Goal: Transaction & Acquisition: Obtain resource

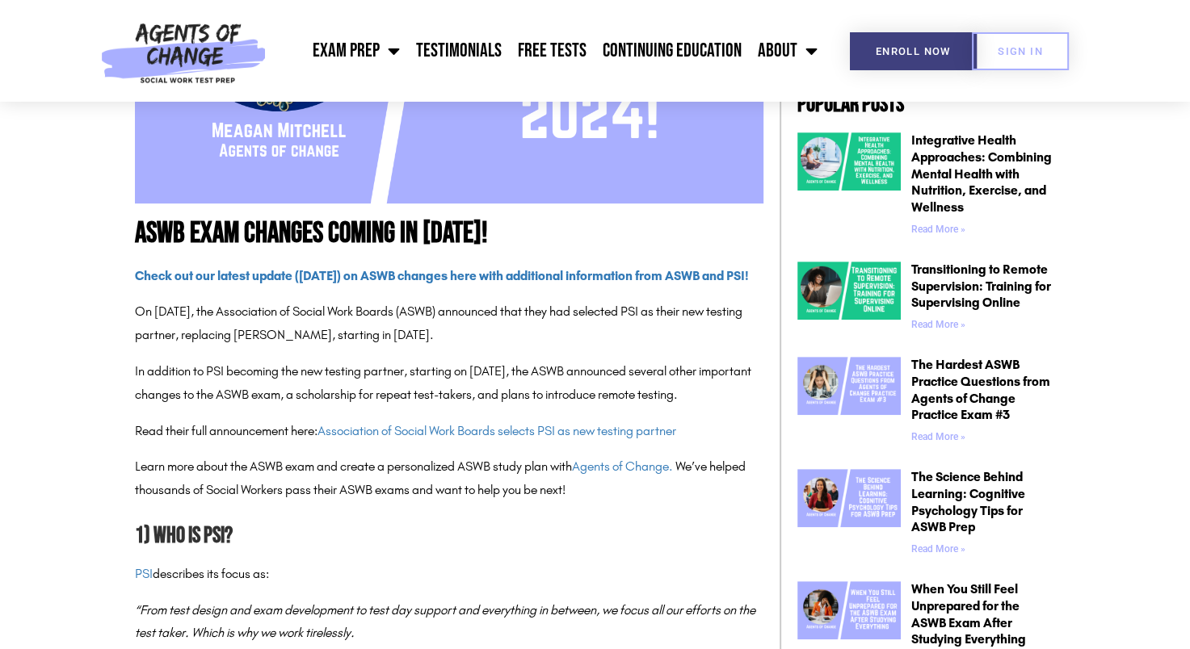
scroll to position [648, 0]
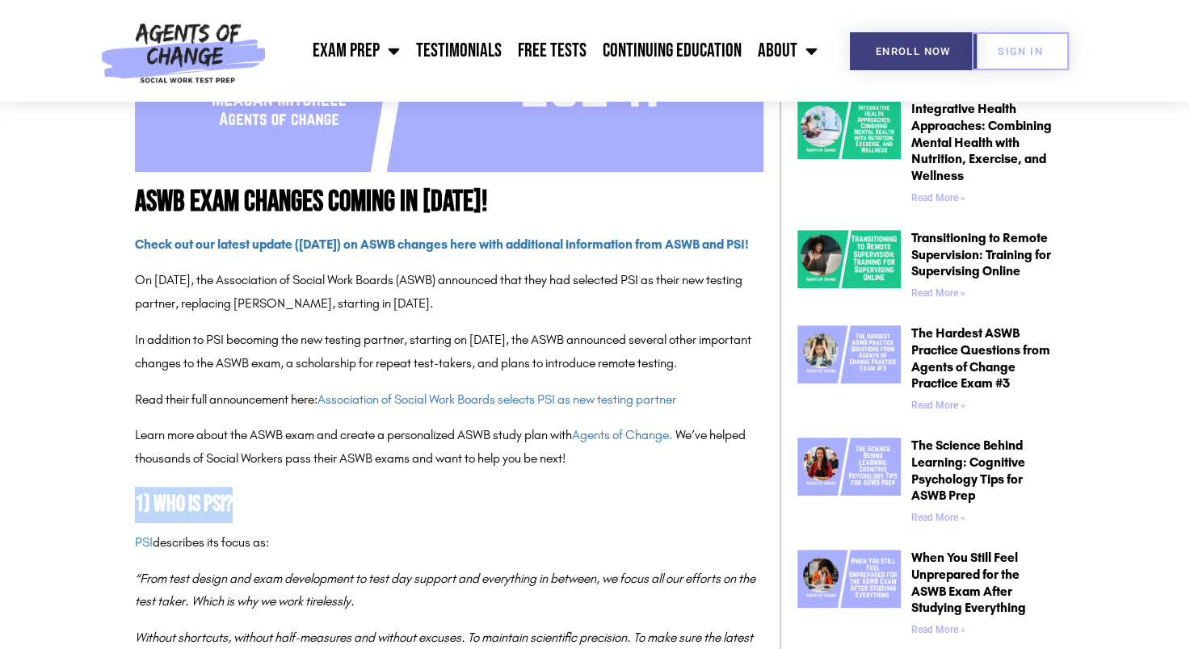
drag, startPoint x: 0, startPoint y: 0, endPoint x: 588, endPoint y: 485, distance: 762.3
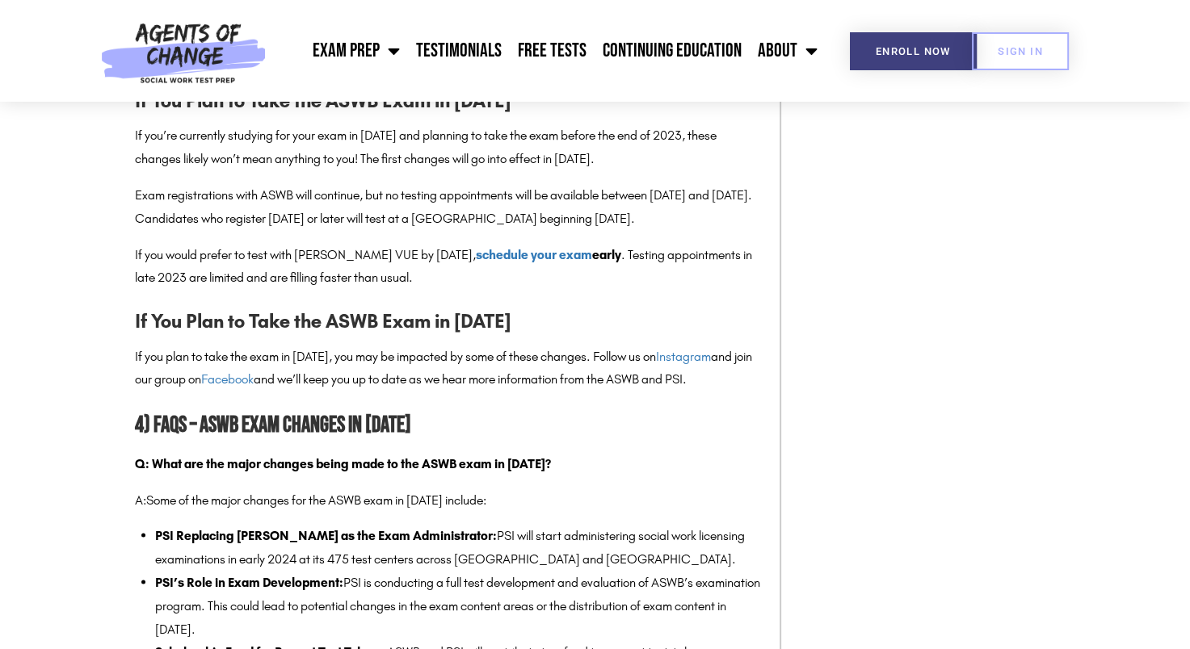
scroll to position [2508, 0]
click at [365, 57] on link "Exam Prep" at bounding box center [355, 51] width 103 height 40
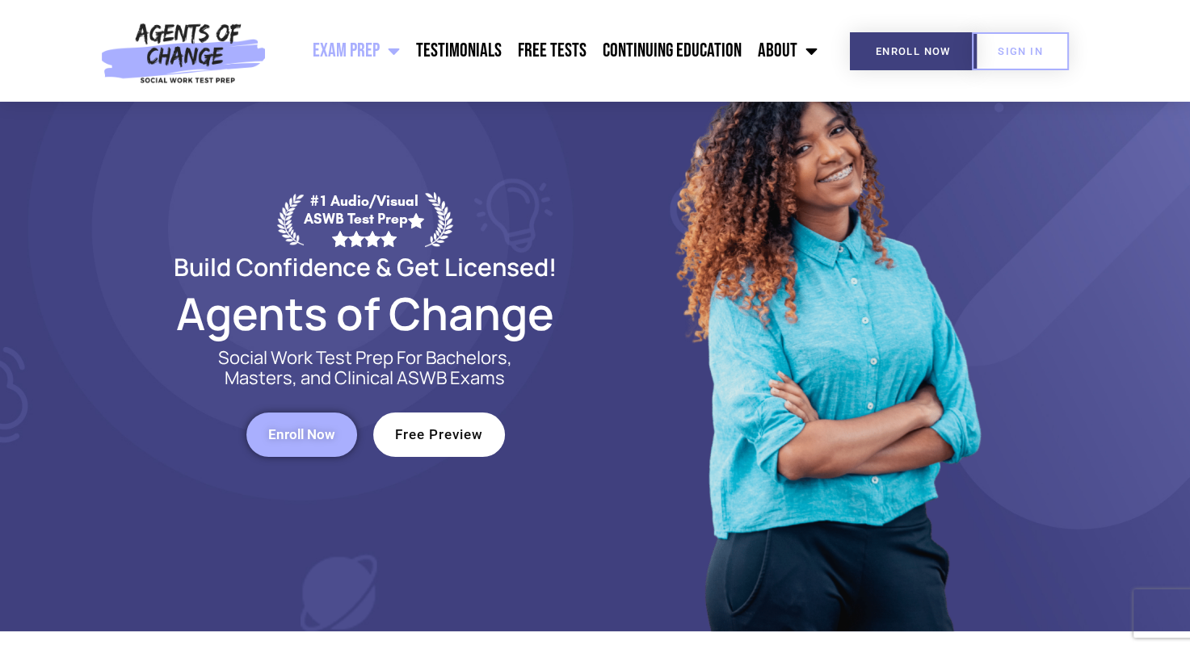
scroll to position [77, 0]
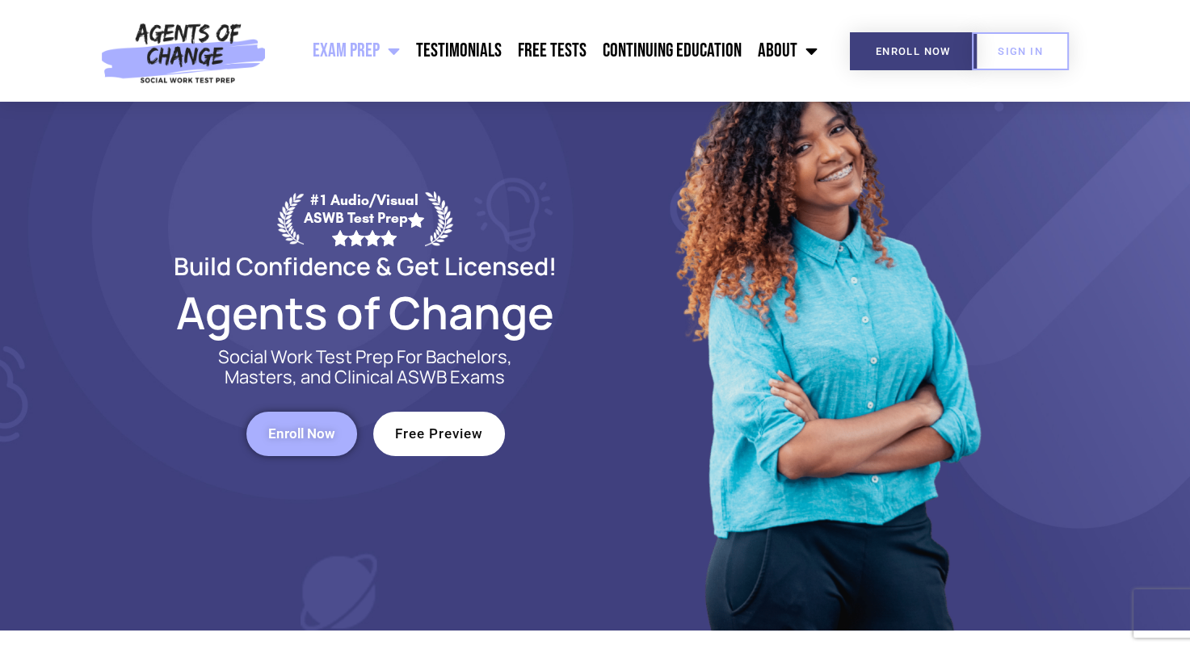
click at [342, 430] on link "Enroll Now" at bounding box center [301, 434] width 111 height 44
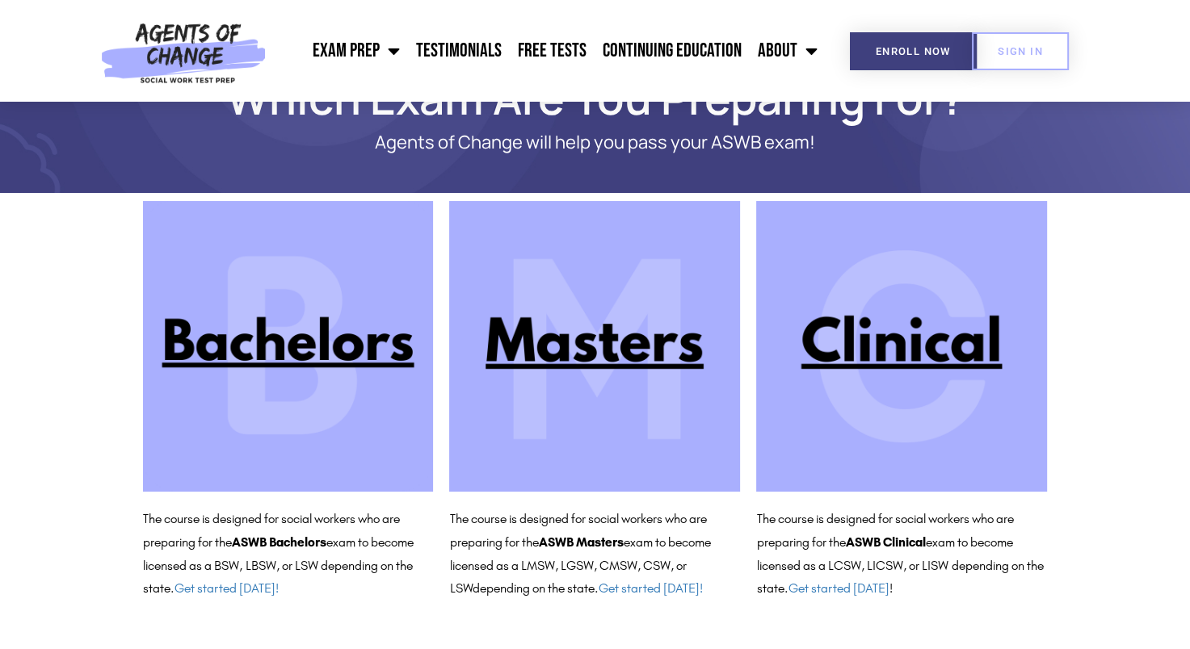
scroll to position [62, 0]
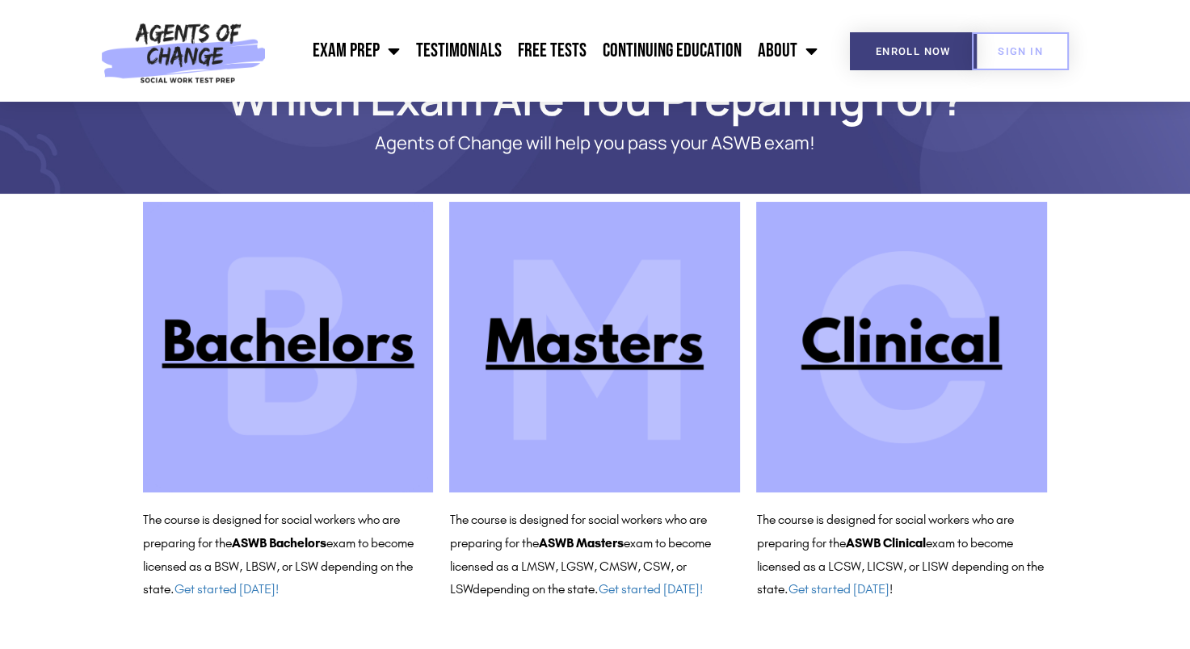
click at [582, 398] on img at bounding box center [594, 347] width 291 height 291
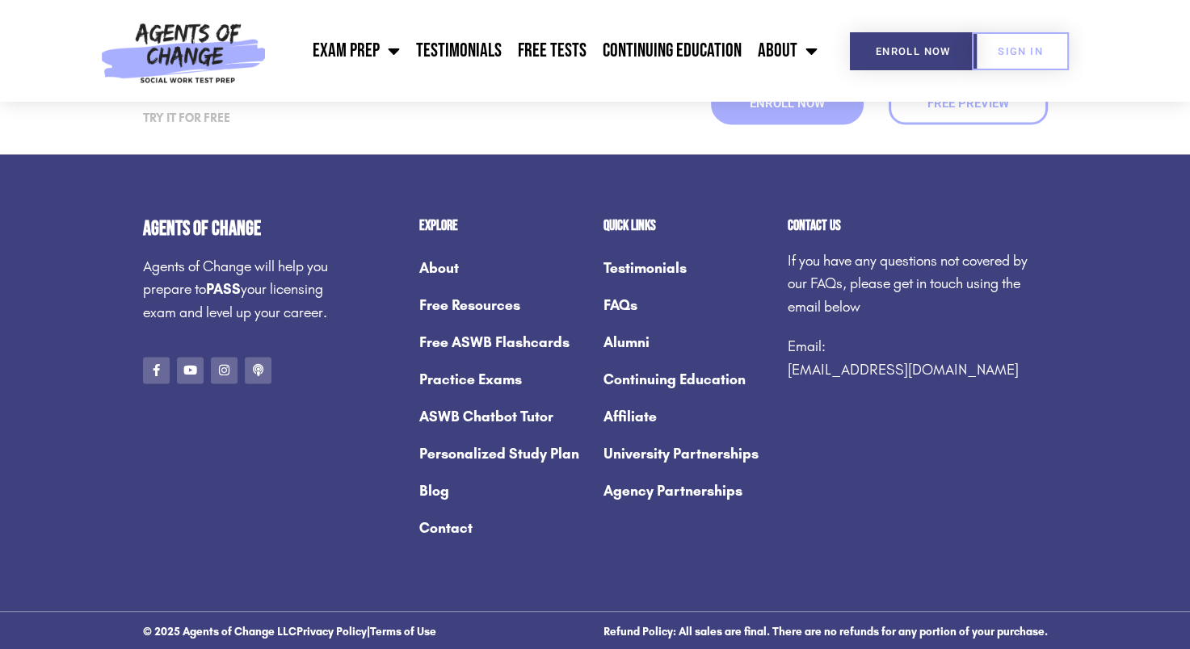
scroll to position [2319, 0]
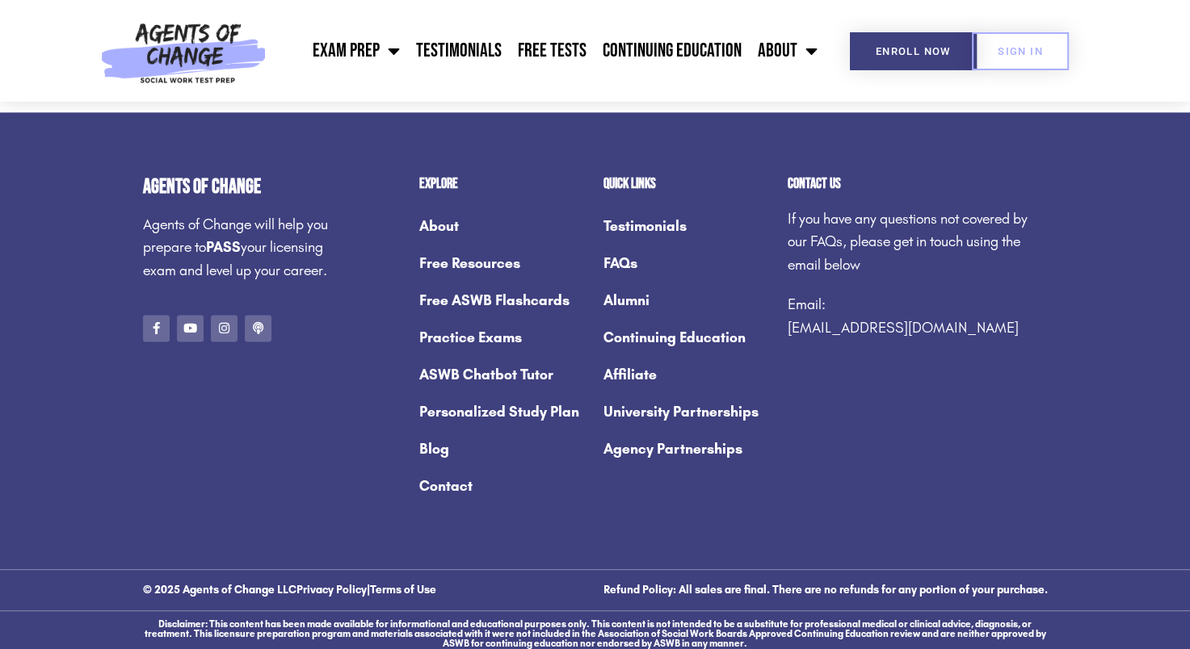
click at [485, 293] on link "Free ASWB Flashcards" at bounding box center [503, 300] width 168 height 37
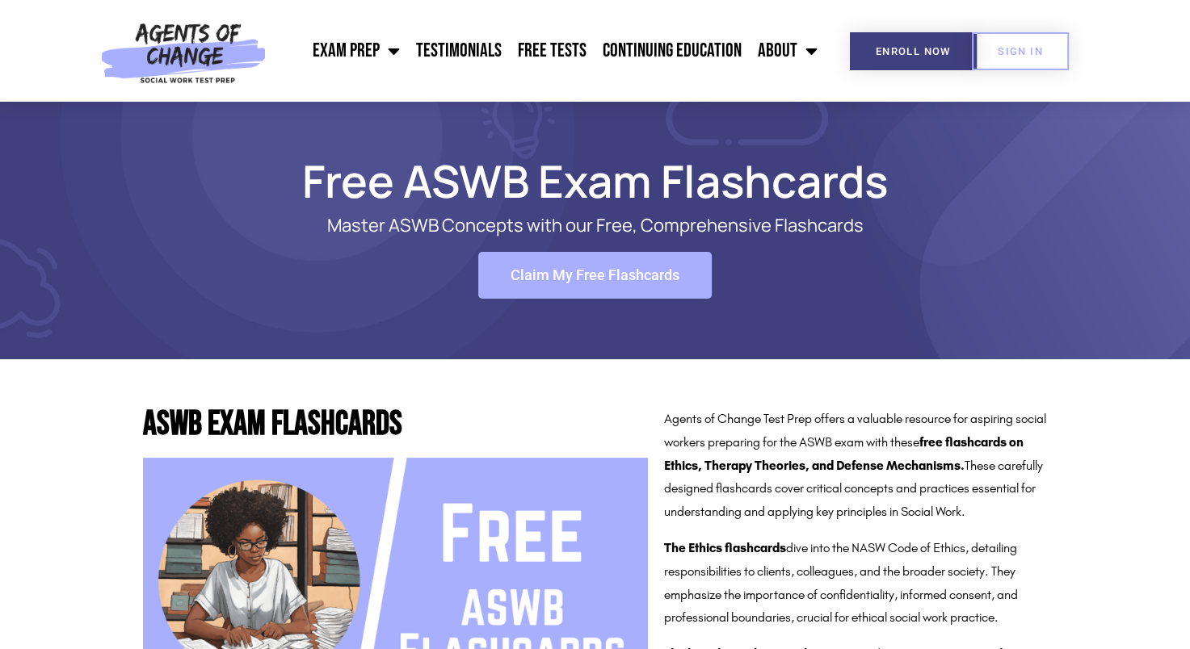
click at [563, 283] on span "Claim My Free Flashcards" at bounding box center [594, 275] width 169 height 15
